Goal: Communication & Community: Share content

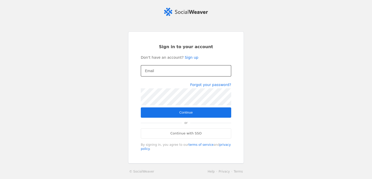
click at [161, 73] on input "Email" at bounding box center [186, 71] width 82 height 6
type input "[EMAIL_ADDRESS][DOMAIN_NAME]"
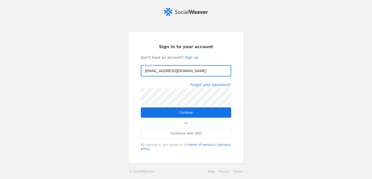
click at [192, 117] on span "submit" at bounding box center [186, 113] width 90 height 10
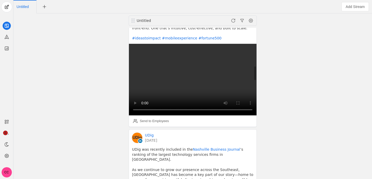
scroll to position [412, 0]
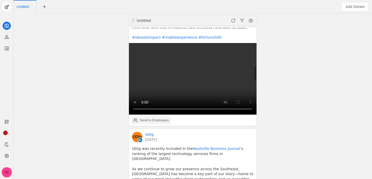
click at [161, 122] on div "Send to Employees" at bounding box center [154, 120] width 29 height 5
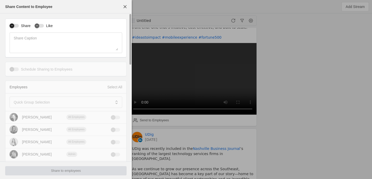
click at [13, 22] on div "button" at bounding box center [11, 25] width 7 height 7
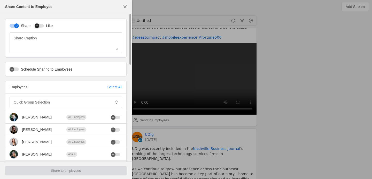
click at [34, 25] on div "button" at bounding box center [36, 25] width 7 height 7
click at [23, 104] on mat-label "Quick Group Selection" at bounding box center [32, 102] width 36 height 6
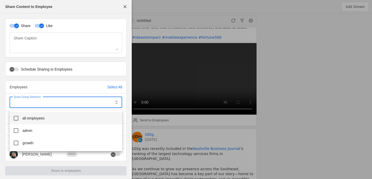
click at [35, 118] on span "all employees" at bounding box center [33, 118] width 22 height 5
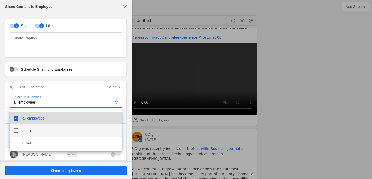
click at [32, 132] on span "admin" at bounding box center [27, 130] width 10 height 5
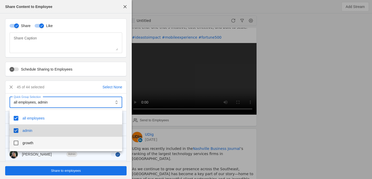
click at [31, 141] on span "growth" at bounding box center [27, 143] width 11 height 5
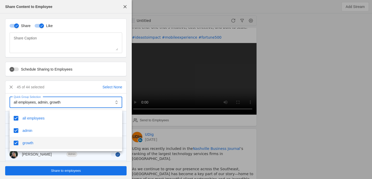
click at [47, 167] on div at bounding box center [186, 89] width 372 height 179
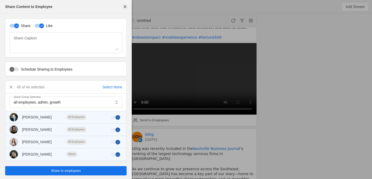
click at [47, 169] on span "undefined" at bounding box center [65, 171] width 121 height 9
